Goal: Task Accomplishment & Management: Complete application form

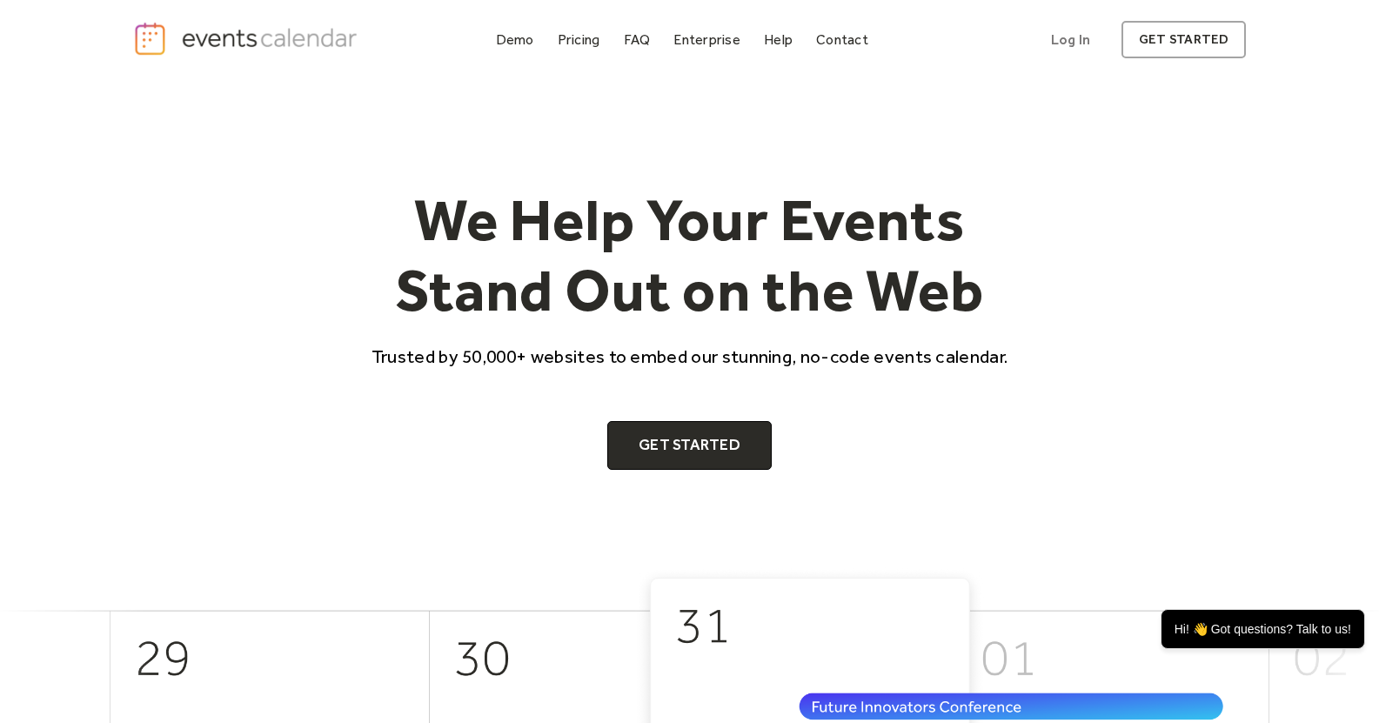
click at [296, 43] on img "home" at bounding box center [248, 39] width 230 height 36
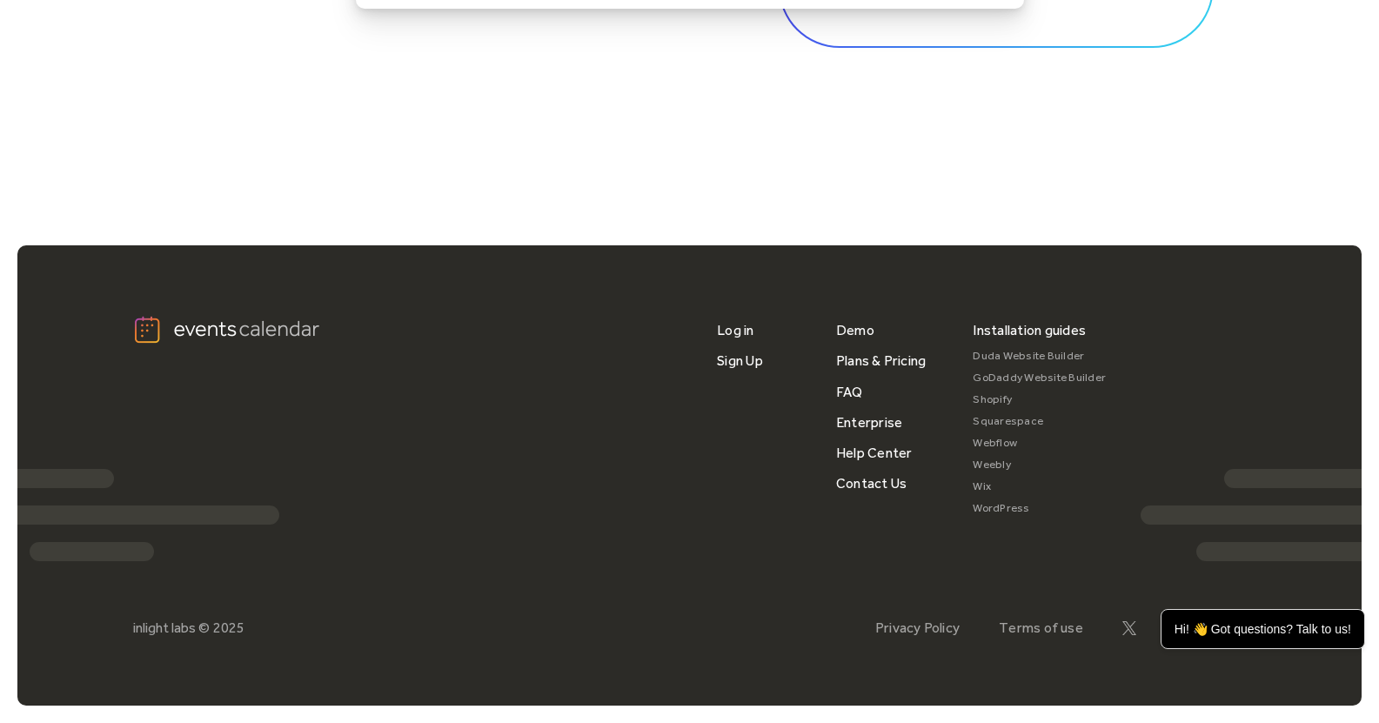
scroll to position [5831, 0]
click at [732, 360] on link "Sign Up" at bounding box center [740, 361] width 46 height 30
